Goal: Task Accomplishment & Management: Use online tool/utility

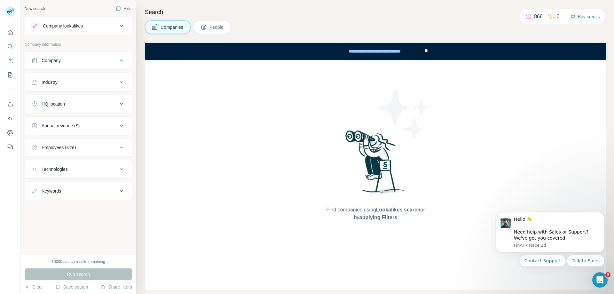
click at [277, 125] on div "Find companies using Lookalikes search or by applying Filters" at bounding box center [376, 175] width 462 height 230
click at [480, 13] on h4 "Search" at bounding box center [376, 12] width 462 height 9
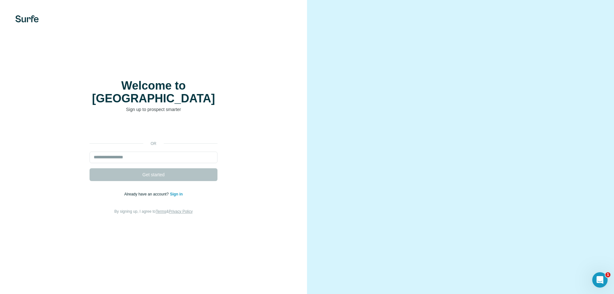
click at [177, 192] on link "Sign in" at bounding box center [176, 194] width 13 height 4
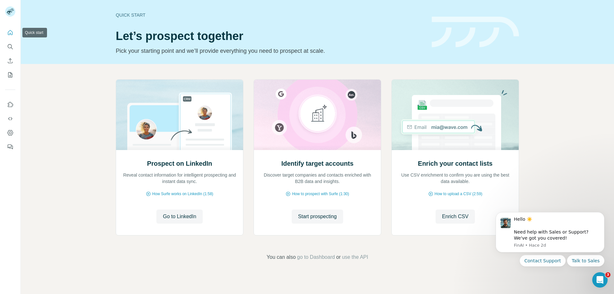
click at [7, 29] on button "Quick start" at bounding box center [10, 33] width 10 height 12
click at [8, 76] on icon "My lists" at bounding box center [10, 74] width 4 height 5
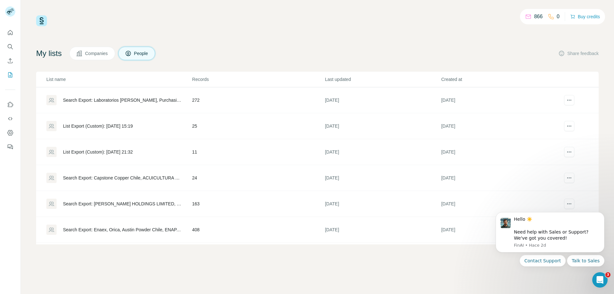
click at [402, 35] on div "866 0 Buy credits My lists Companies People Share feedback List name Records La…" at bounding box center [317, 129] width 563 height 229
